Goal: Task Accomplishment & Management: Complete application form

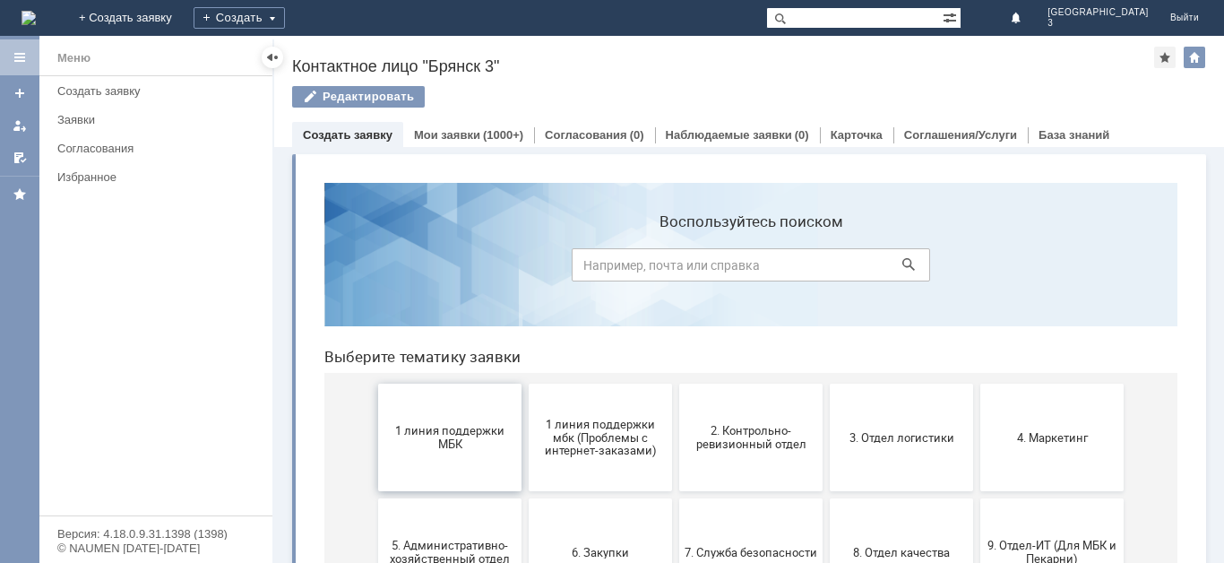
click at [453, 451] on button "1 линия поддержки МБК" at bounding box center [449, 437] width 143 height 108
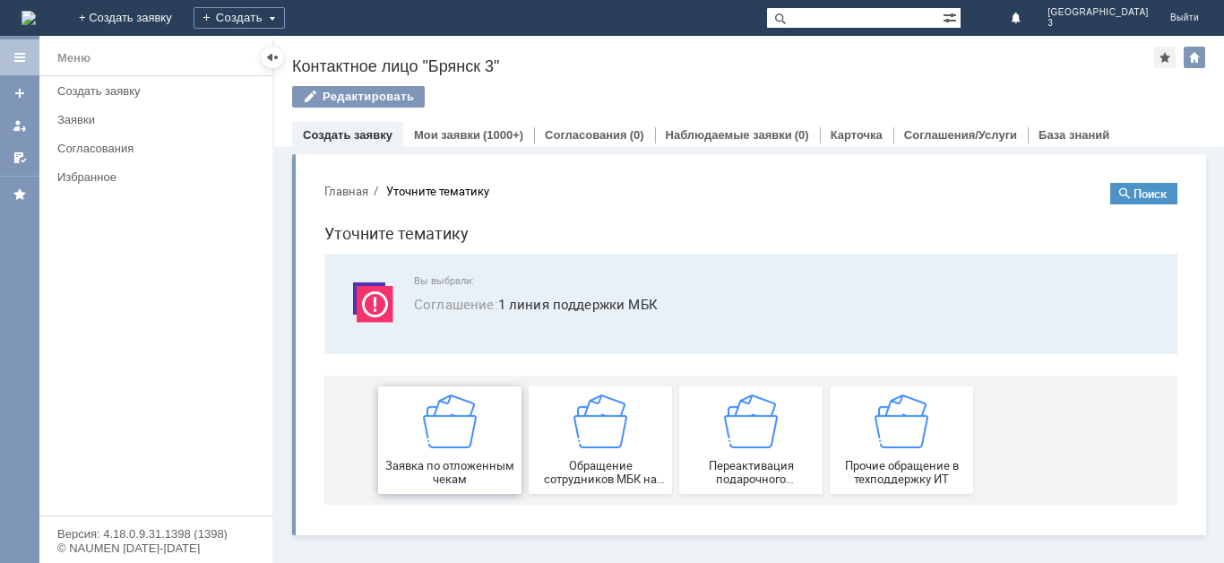
click at [453, 455] on div "Заявка по отложенным чекам" at bounding box center [449, 439] width 133 height 91
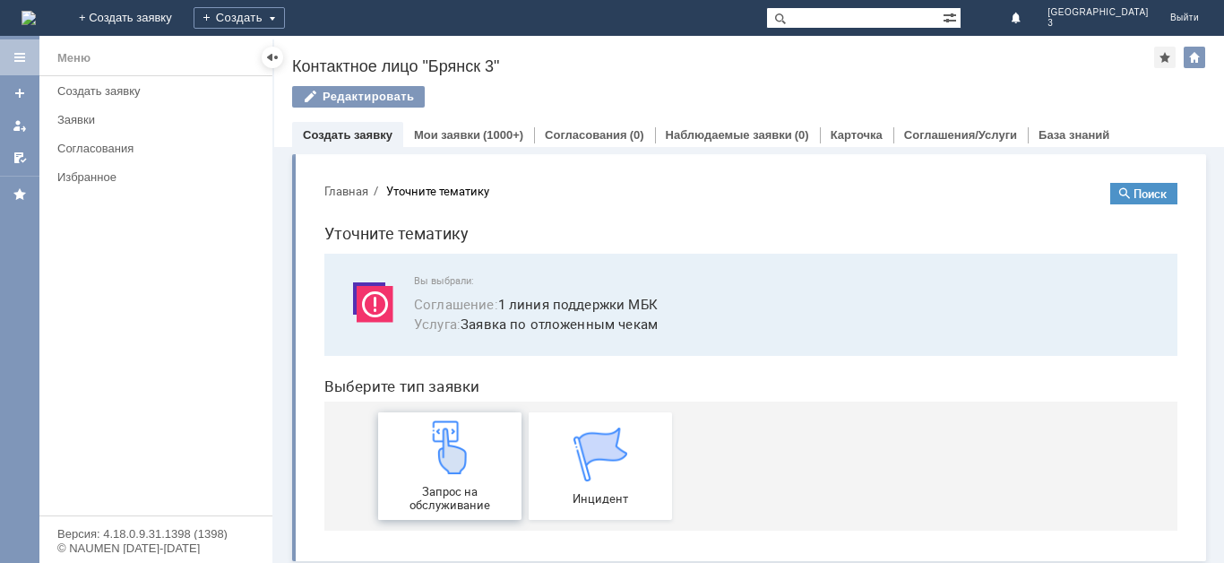
click at [456, 476] on div "Запрос на обслуживание" at bounding box center [449, 465] width 133 height 91
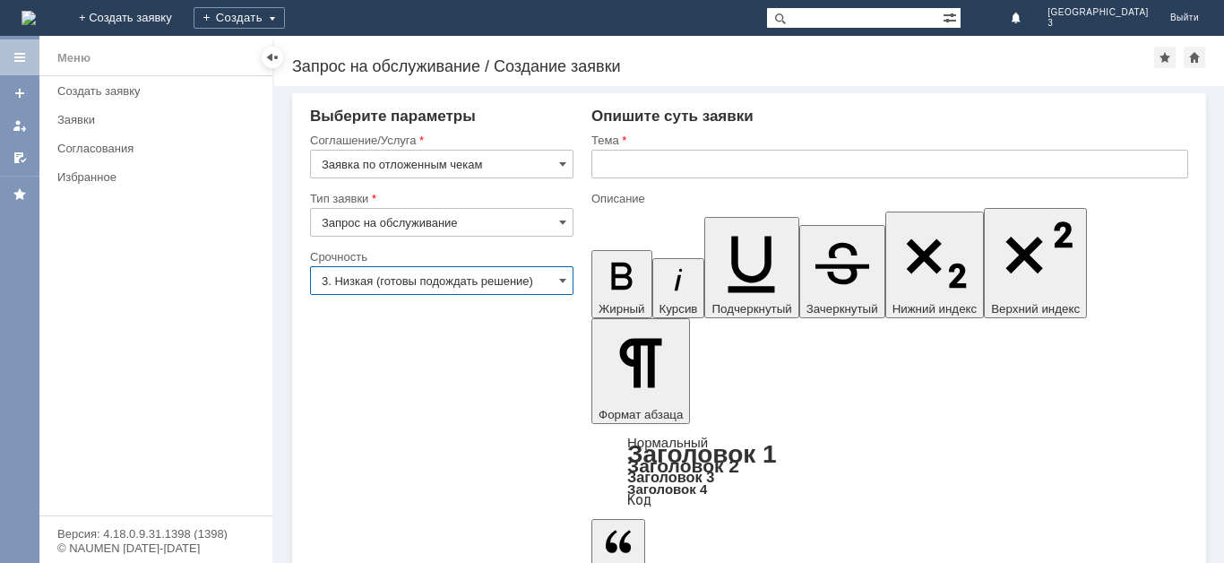
click at [492, 286] on input "3. Низкая (готовы подождать решение)" at bounding box center [441, 280] width 263 height 29
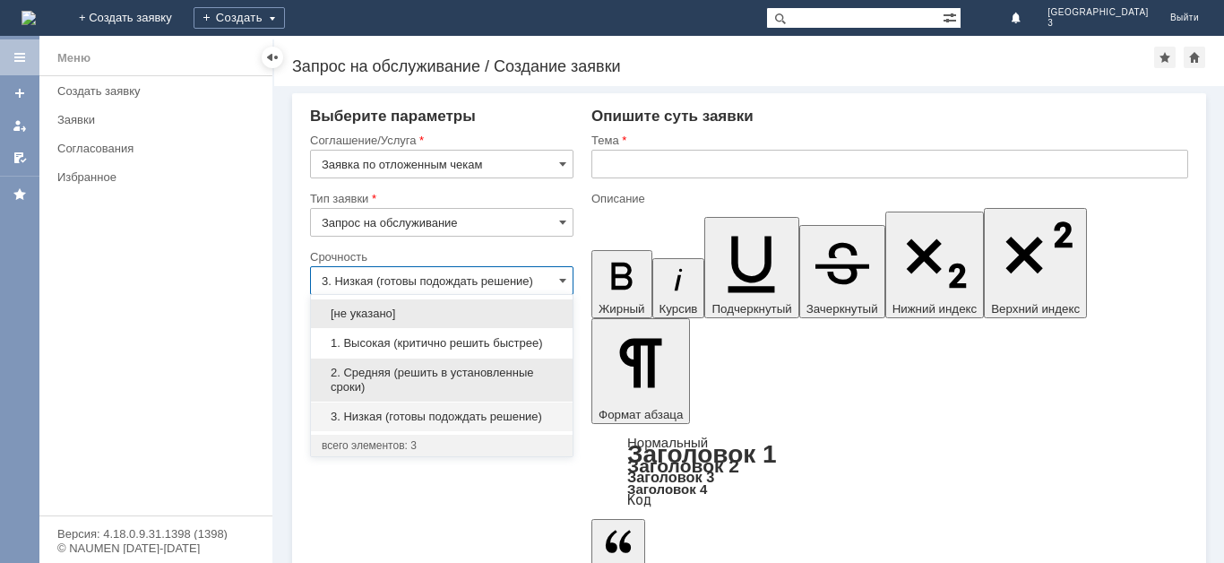
click at [440, 367] on span "2. Средняя (решить в установленные сроки)" at bounding box center [442, 380] width 240 height 29
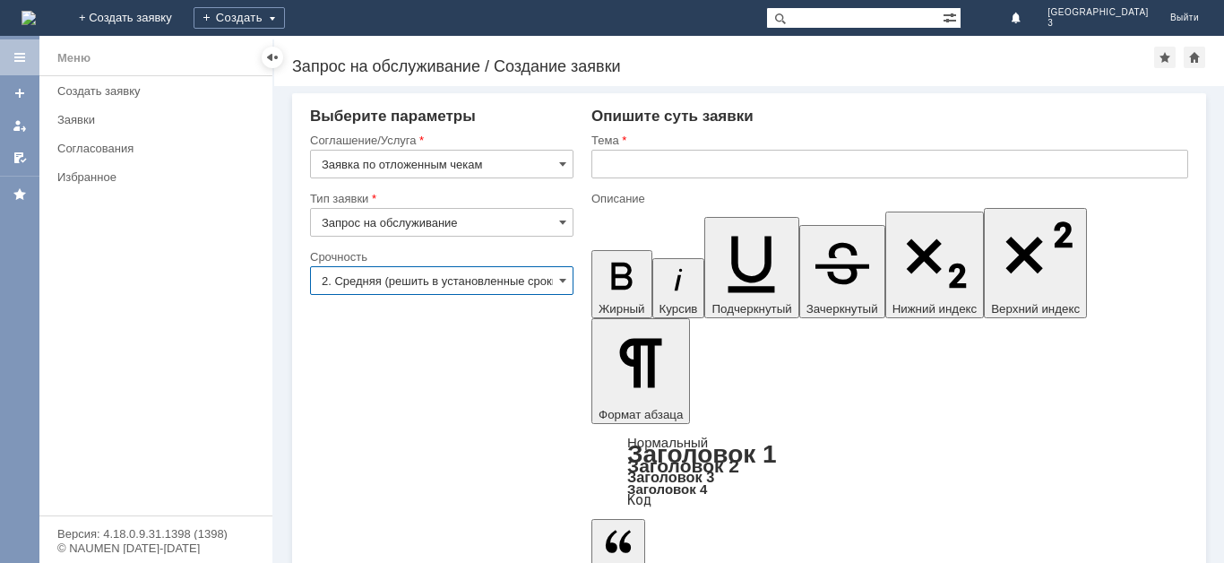
type input "2. Средняя (решить в установленные сроки)"
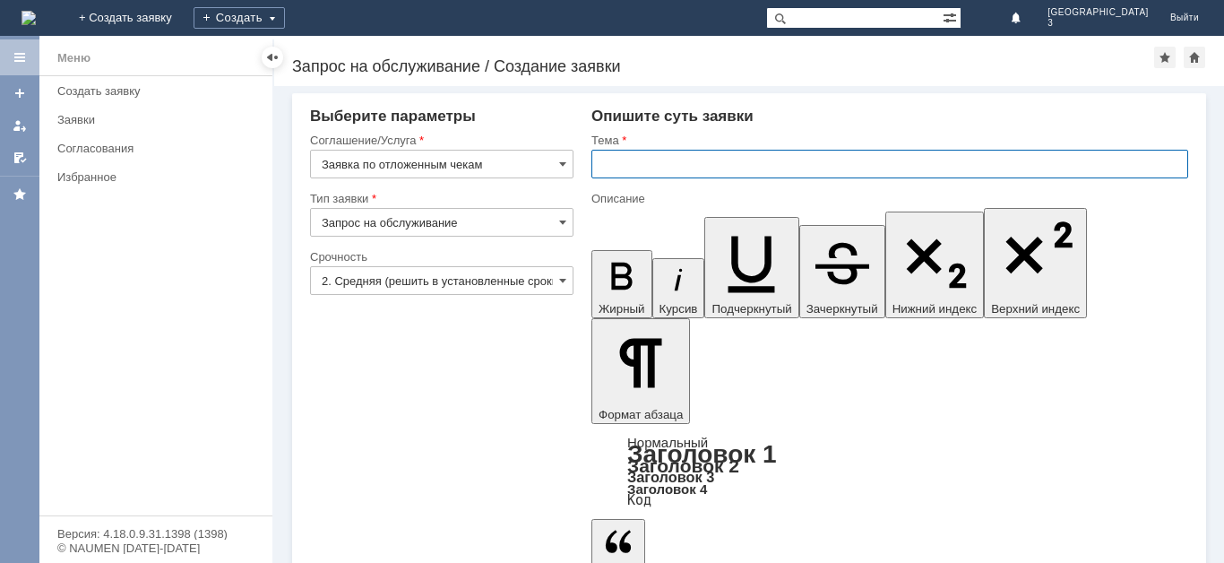
click at [647, 161] on input "text" at bounding box center [889, 164] width 597 height 29
type input "отл чек"
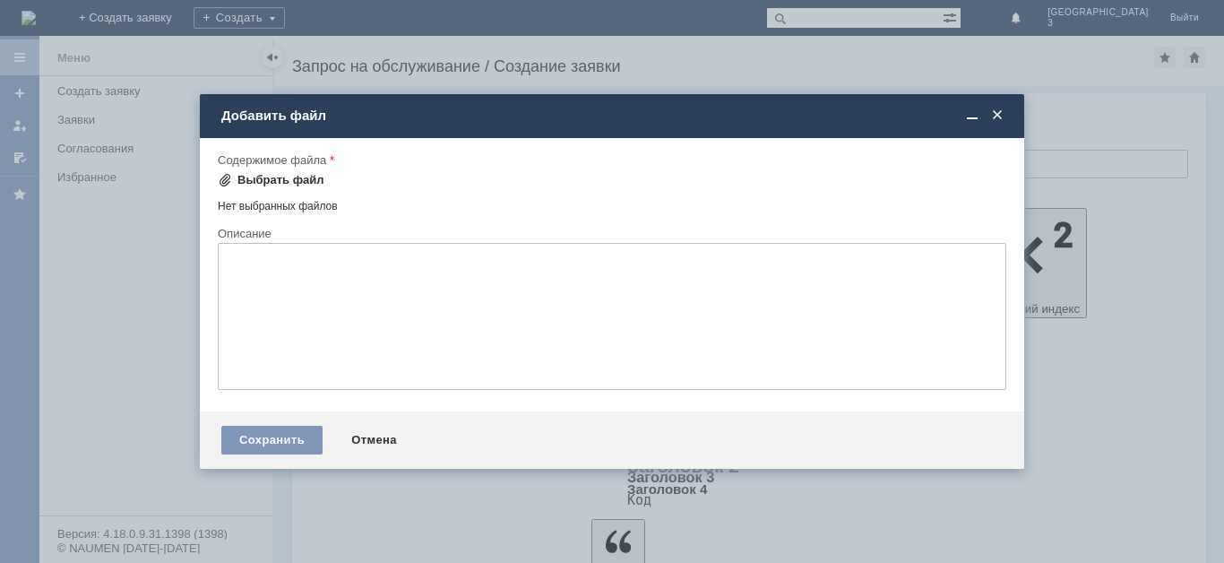
click at [226, 179] on span at bounding box center [225, 180] width 14 height 14
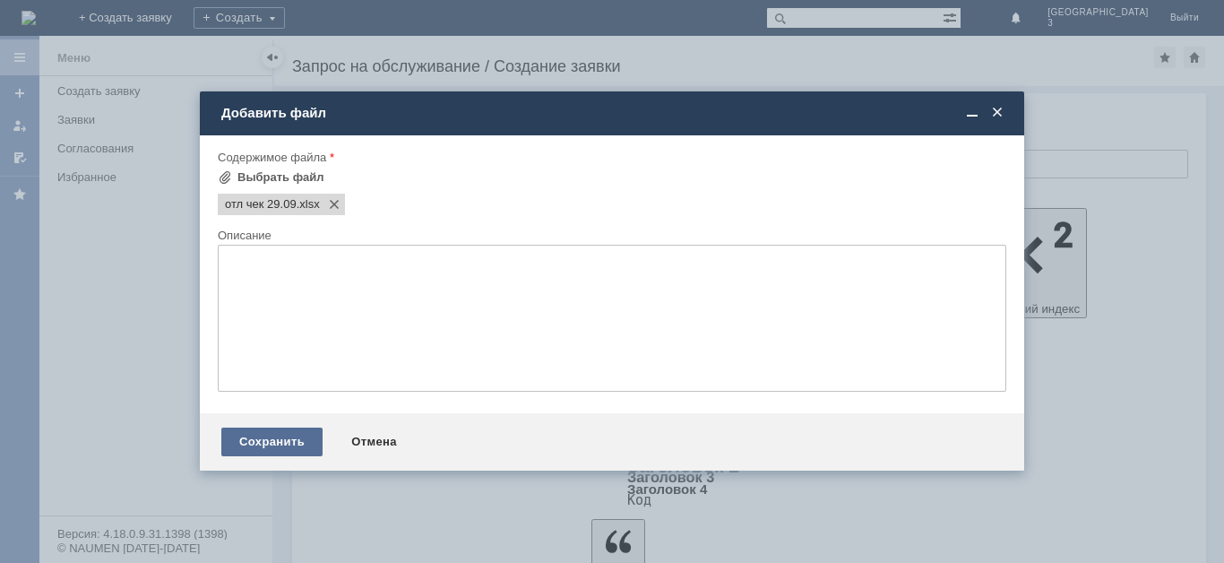
click at [311, 439] on div "Сохранить" at bounding box center [271, 441] width 101 height 29
